Goal: Check status: Check status

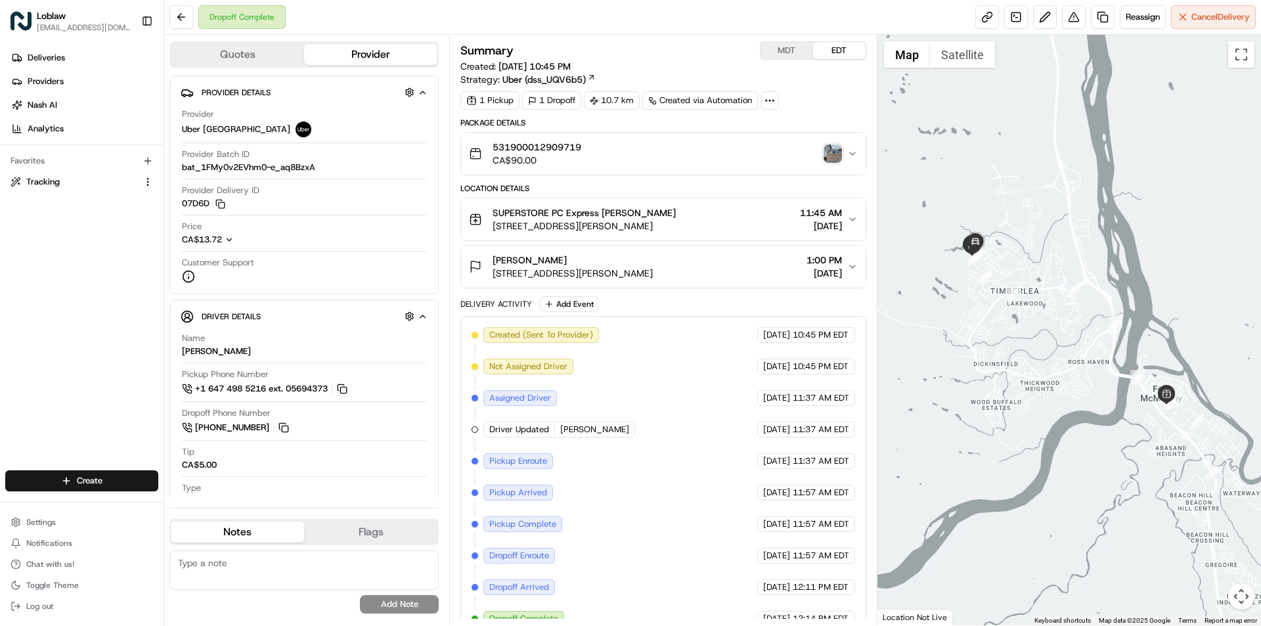
click at [838, 156] on img "button" at bounding box center [833, 154] width 18 height 18
